Goal: Task Accomplishment & Management: Use online tool/utility

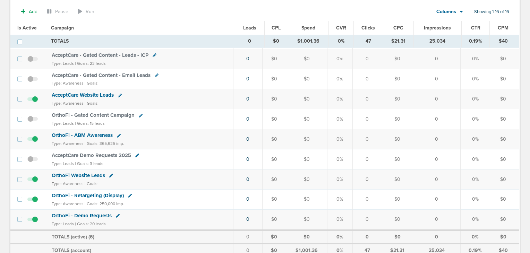
scroll to position [205, 0]
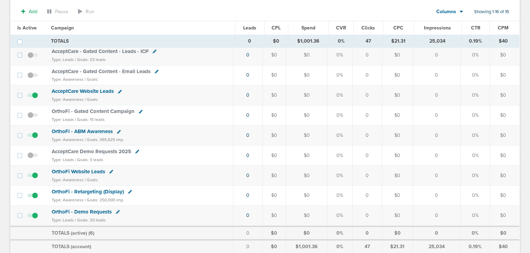
click at [84, 128] on span "OrthoFi - ABM Awareness" at bounding box center [82, 131] width 61 height 6
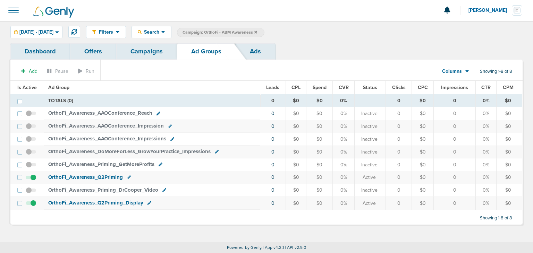
click at [112, 201] on span "OrthoFi_ Awareness_ Q2Priming_ Display" at bounding box center [95, 203] width 95 height 6
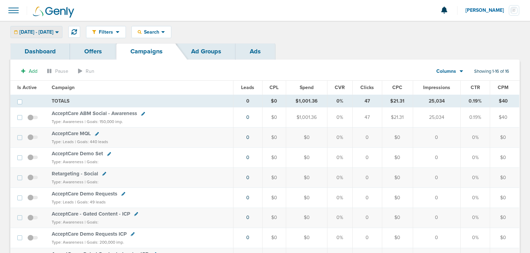
click at [62, 33] on div "[DATE] - [DATE]" at bounding box center [36, 31] width 51 height 11
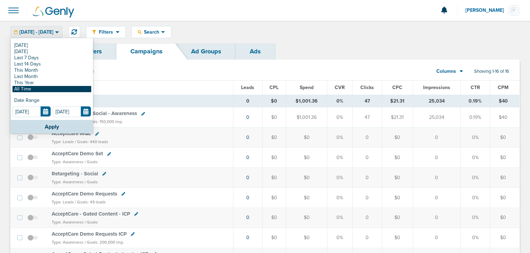
click at [53, 88] on link "All Time" at bounding box center [51, 89] width 79 height 6
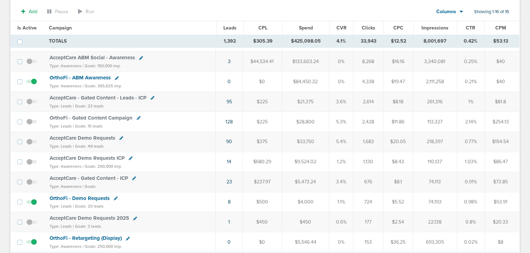
scroll to position [75, 0]
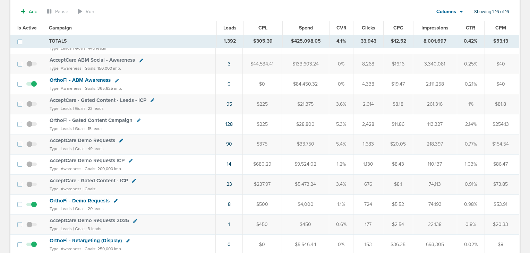
click at [100, 118] on span "OrthoFi - Gated Content Campaign" at bounding box center [91, 120] width 83 height 6
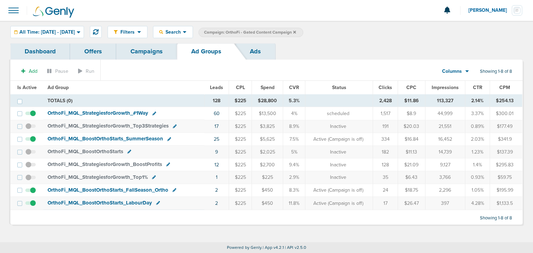
click at [118, 111] on span "OrthoFi_ MQL_ StrategiesforGrowth_ #1Way" at bounding box center [98, 113] width 101 height 6
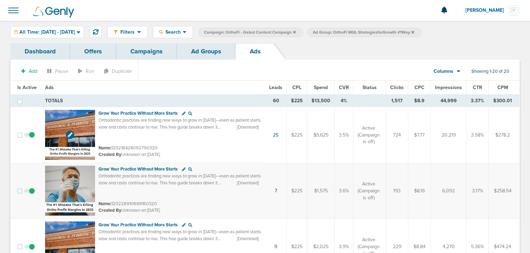
click at [83, 117] on img at bounding box center [70, 135] width 50 height 50
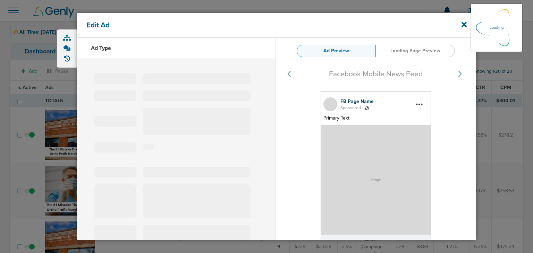
select select "learn_more"
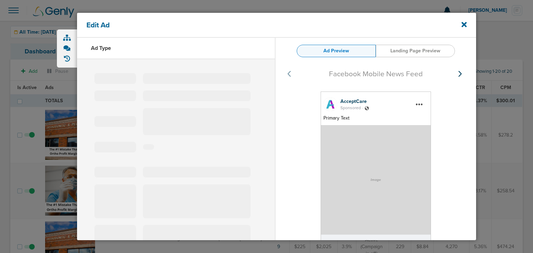
type input "120218428092790320"
type input "Grow Your Practice Without More Starts"
type textarea "Orthodontic practices are finding new ways to grow in [DATE]—even as patient st…"
select select "download"
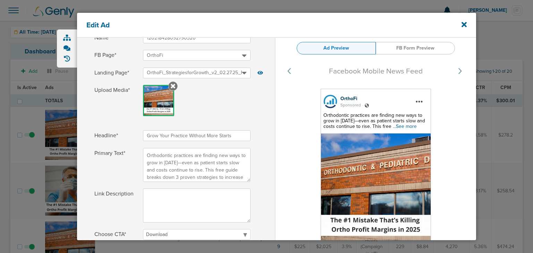
scroll to position [44, 0]
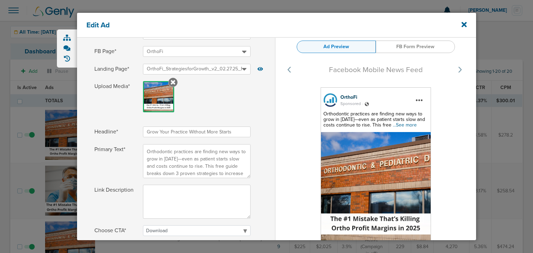
click at [402, 125] on span "...See more" at bounding box center [405, 125] width 24 height 6
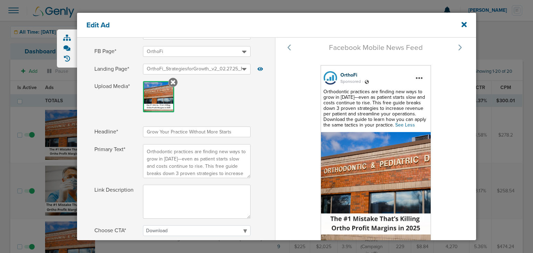
drag, startPoint x: 430, startPoint y: 28, endPoint x: 427, endPoint y: 18, distance: 10.5
click at [427, 18] on div "Edit Ad" at bounding box center [276, 25] width 399 height 25
click at [418, 78] on div "Sponsored ." at bounding box center [384, 81] width 88 height 7
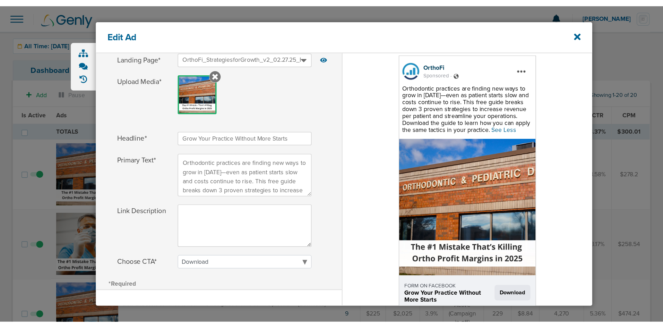
scroll to position [38, 0]
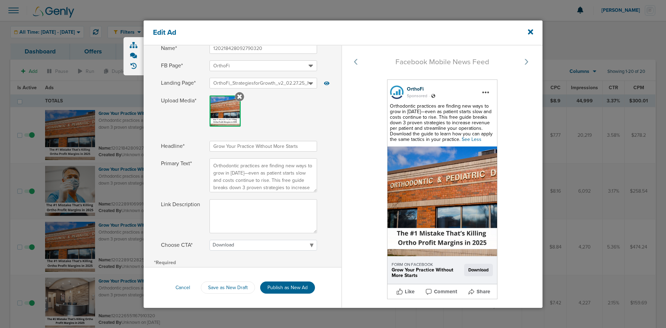
click at [532, 28] on div "Edit Ad" at bounding box center [343, 32] width 399 height 25
click at [531, 33] on icon at bounding box center [530, 31] width 5 height 5
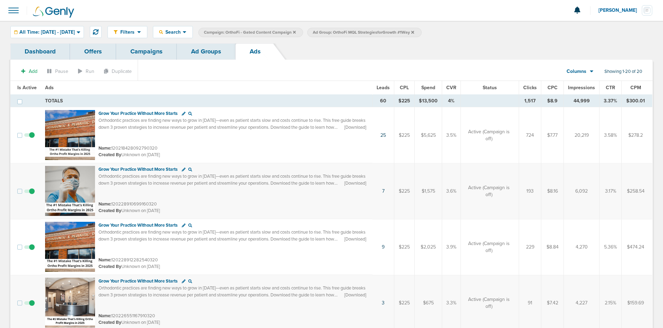
click at [531, 33] on icon at bounding box center [529, 31] width 5 height 5
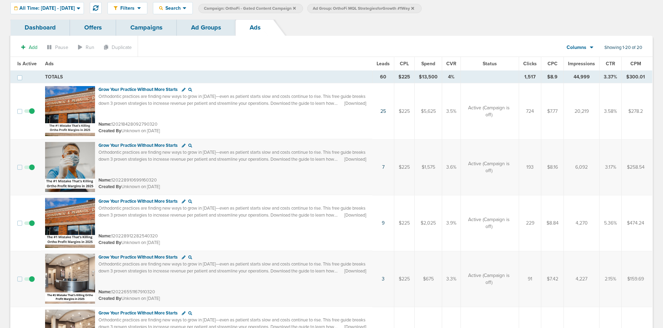
scroll to position [18, 0]
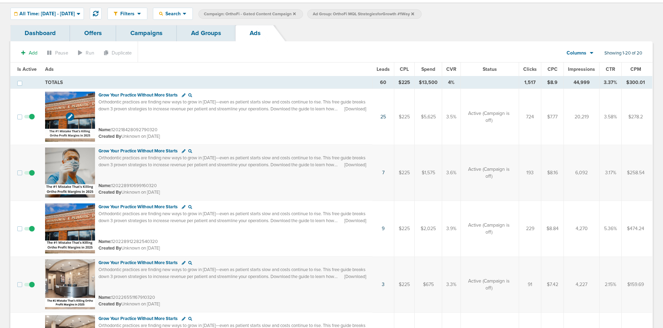
click at [83, 110] on img at bounding box center [70, 117] width 50 height 50
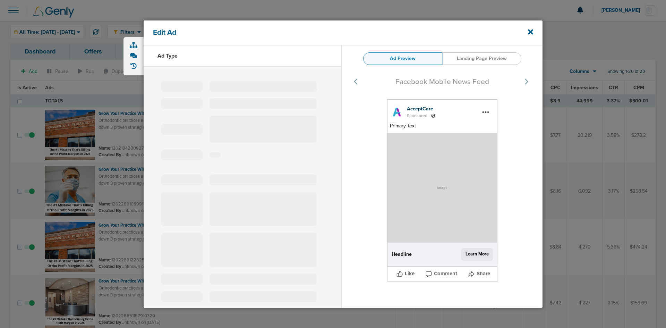
select select "learn_more"
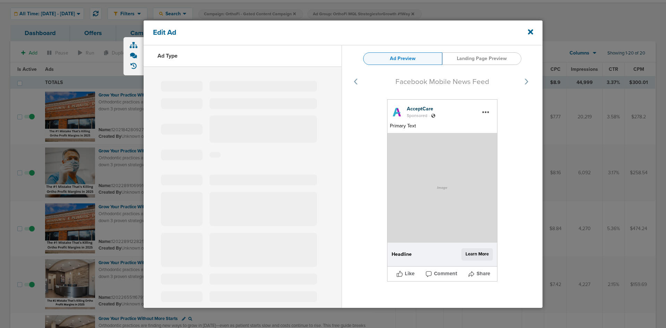
type input "120218428092790320"
type input "Grow Your Practice Without More Starts"
type textarea "Orthodontic practices are finding new ways to grow in [DATE]—even as patient st…"
select select "download"
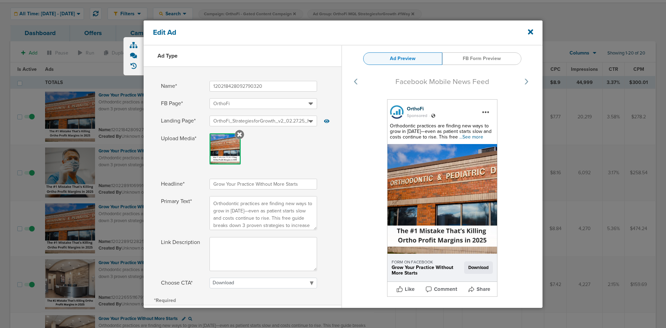
click at [470, 137] on span "...See more" at bounding box center [471, 137] width 24 height 6
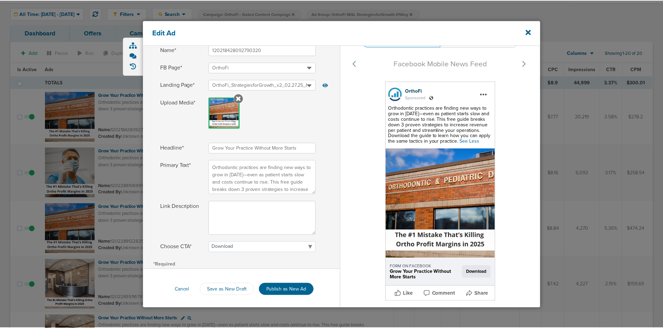
scroll to position [37, 0]
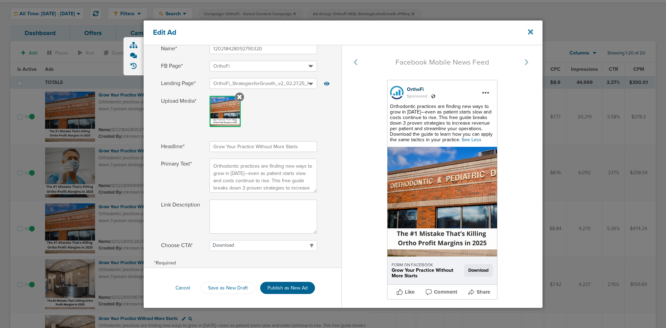
click at [528, 31] on icon at bounding box center [530, 32] width 5 height 8
